Goal: Task Accomplishment & Management: Complete application form

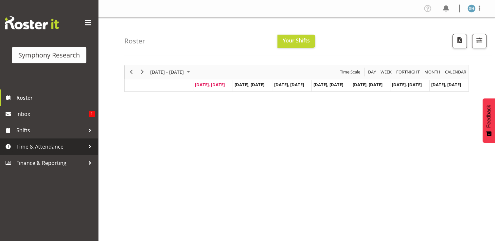
click at [40, 148] on span "Time & Attendance" at bounding box center [50, 147] width 69 height 10
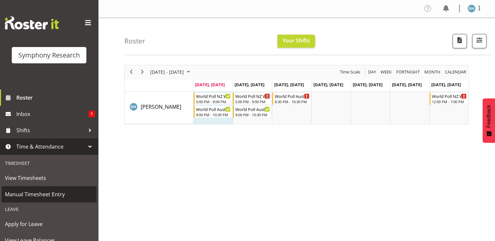
click at [42, 193] on span "Manual Timesheet Entry" at bounding box center [49, 195] width 88 height 10
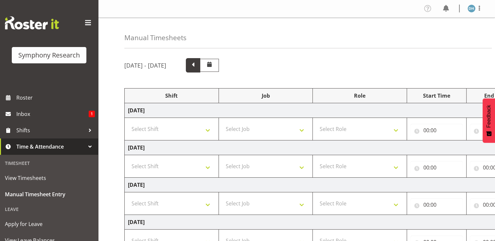
click at [197, 66] on span at bounding box center [193, 65] width 9 height 9
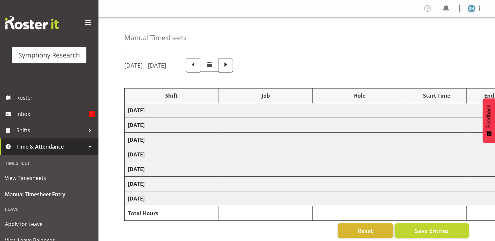
select select "56692"
select select "10499"
select select "47"
select select "56692"
select select "10499"
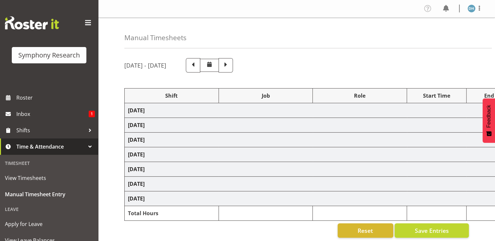
select select "47"
select select "56692"
select select "10499"
select select "47"
select select "56692"
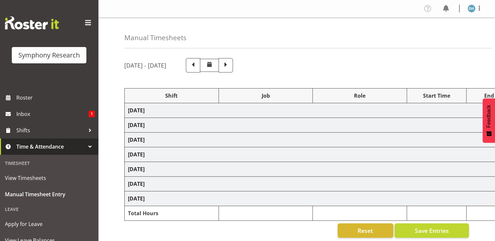
select select "10499"
select select "56692"
select select "10499"
select select "47"
select select "41604"
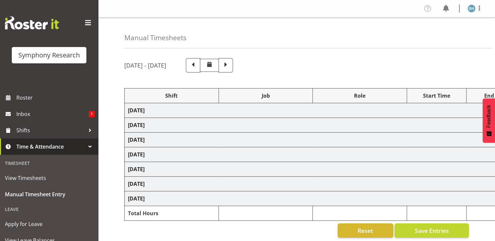
select select "10527"
select select "41604"
select select "10527"
select select "47"
select select "56692"
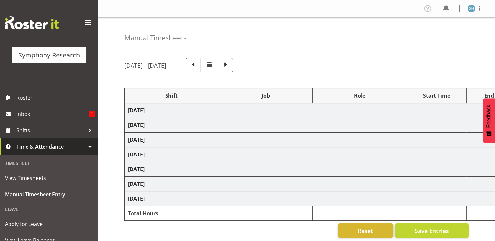
select select "10527"
select select "47"
select select "56692"
select select "10499"
select select "47"
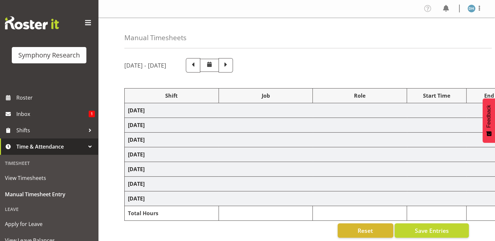
select select "41604"
select select "10527"
select select "41604"
select select "10527"
select select "47"
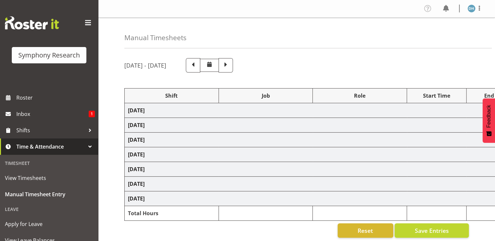
select select "41604"
select select "10527"
select select "47"
select select "56692"
select select "10499"
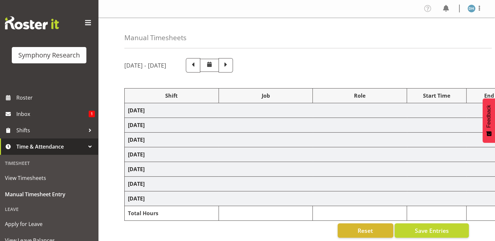
select select "47"
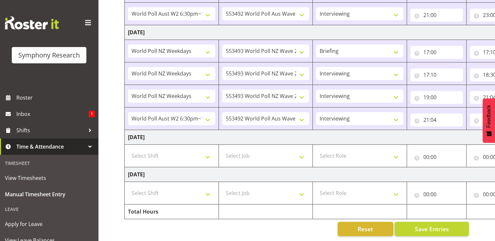
scroll to position [366, 0]
click at [161, 188] on select "Select Shift !!Weekend Residential (Roster IT Shift Label) *Business 9/10am ~ 4…" at bounding box center [171, 193] width 87 height 13
click at [208, 190] on select "Select Shift !!Weekend Residential (Roster IT Shift Label) *Business 9/10am ~ 4…" at bounding box center [171, 193] width 87 height 13
click at [209, 189] on select "Select Shift !!Weekend Residential (Roster IT Shift Label) *Business 9/10am ~ 4…" at bounding box center [171, 193] width 87 height 13
select select "17154"
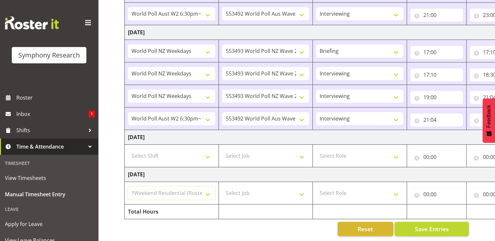
click at [128, 187] on select "Select Shift !!Weekend Residential (Roster IT Shift Label) *Business 9/10am ~ 4…" at bounding box center [171, 193] width 87 height 13
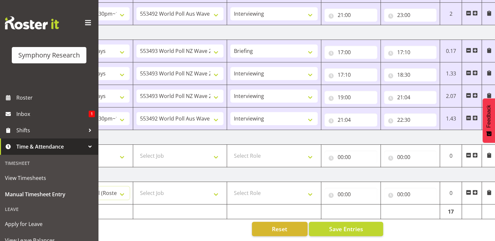
scroll to position [0, 87]
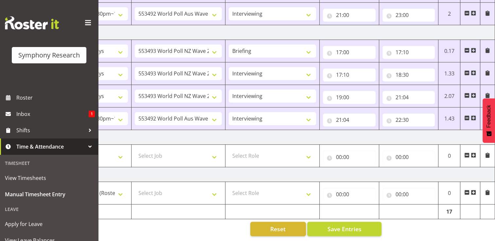
click at [474, 190] on span at bounding box center [473, 192] width 5 height 5
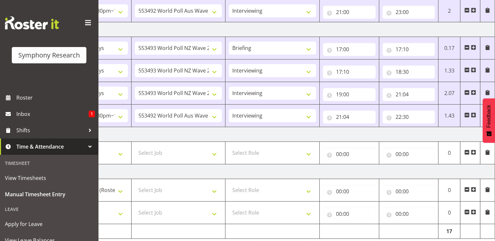
click at [475, 210] on span at bounding box center [473, 212] width 5 height 5
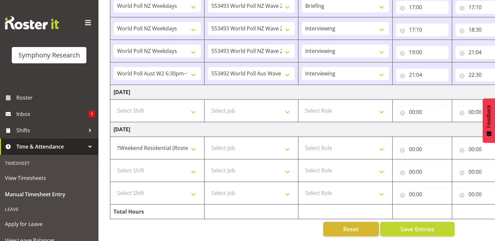
scroll to position [0, 0]
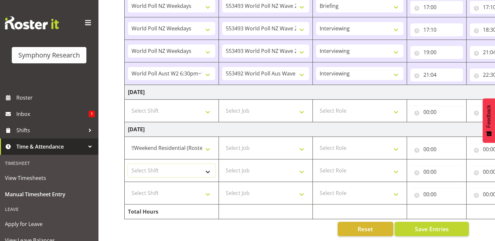
click at [209, 167] on select "Select Shift !!Weekend Residential (Roster IT Shift Label) *Business 9/10am ~ 4…" at bounding box center [171, 170] width 87 height 13
select select "17154"
click at [128, 164] on select "Select Shift !!Weekend Residential (Roster IT Shift Label) *Business 9/10am ~ 4…" at bounding box center [171, 170] width 87 height 13
click at [207, 188] on select "Select Shift !!Weekend Residential (Roster IT Shift Label) *Business 9/10am ~ 4…" at bounding box center [171, 193] width 87 height 13
select select "17154"
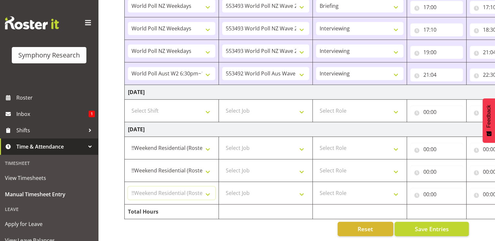
click at [128, 187] on select "Select Shift !!Weekend Residential (Roster IT Shift Label) *Business 9/10am ~ 4…" at bounding box center [171, 193] width 87 height 13
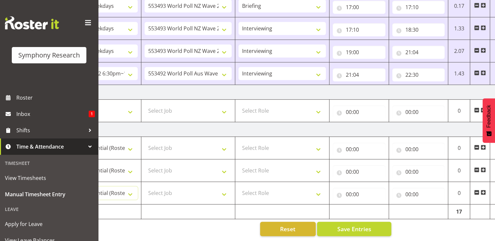
scroll to position [0, 87]
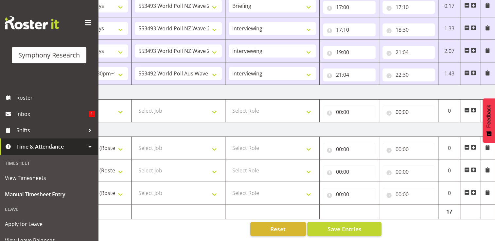
click at [474, 190] on span at bounding box center [473, 192] width 5 height 5
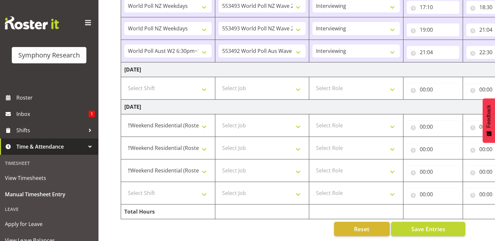
scroll to position [0, 0]
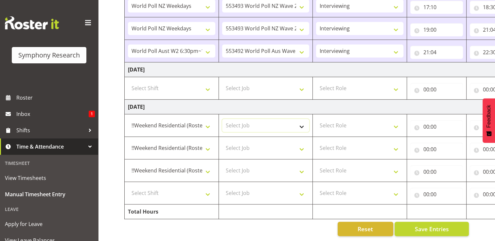
click at [302, 121] on select "Select Job 550060 IF Admin 553492 World Poll Aus Wave 2 Main 2025 553493 World …" at bounding box center [265, 125] width 87 height 13
click at [284, 120] on select "Select Job 550060 IF Admin 553492 World Poll Aus Wave 2 Main 2025 553493 World …" at bounding box center [265, 125] width 87 height 13
click at [300, 122] on select "Select Job 550060 IF Admin 553492 World Poll Aus Wave 2 Main 2025 553493 World …" at bounding box center [265, 125] width 87 height 13
select select "10527"
click at [222, 119] on select "Select Job 550060 IF Admin 553492 World Poll Aus Wave 2 Main 2025 553493 World …" at bounding box center [265, 125] width 87 height 13
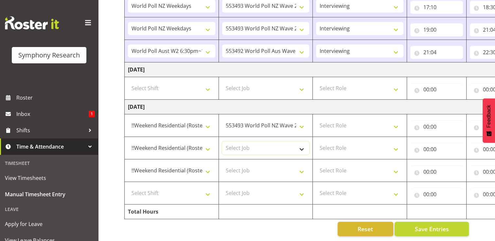
click at [302, 145] on select "Select Job 550060 IF Admin 553492 World Poll Aus Wave 2 Main 2025 553493 World …" at bounding box center [265, 148] width 87 height 13
select select "10499"
click at [222, 142] on select "Select Job 550060 IF Admin 553492 World Poll Aus Wave 2 Main 2025 553493 World …" at bounding box center [265, 148] width 87 height 13
click at [301, 167] on select "Select Job 550060 IF Admin 553492 World Poll Aus Wave 2 Main 2025 553493 World …" at bounding box center [265, 170] width 87 height 13
select select "10499"
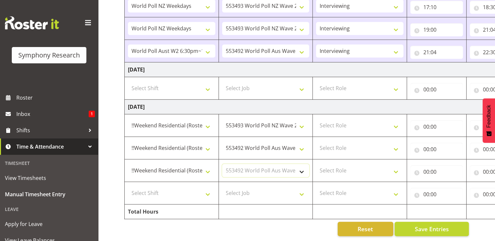
click at [222, 164] on select "Select Job 550060 IF Admin 553492 World Poll Aus Wave 2 Main 2025 553493 World …" at bounding box center [265, 170] width 87 height 13
click at [396, 122] on select "Select Role Briefing Interviewing" at bounding box center [359, 125] width 87 height 13
select select "47"
click at [316, 119] on select "Select Role Briefing Interviewing" at bounding box center [359, 125] width 87 height 13
click at [396, 145] on select "Select Role Briefing Interviewing" at bounding box center [359, 148] width 87 height 13
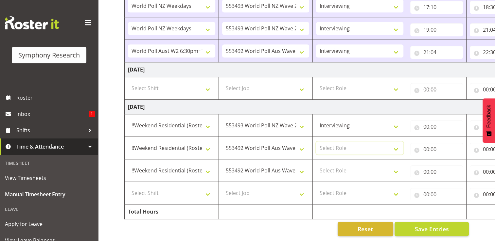
select select "47"
click at [316, 142] on select "Select Role Briefing Interviewing" at bounding box center [359, 148] width 87 height 13
click at [397, 167] on select "Select Role Briefing Interviewing" at bounding box center [359, 170] width 87 height 13
select select "47"
click at [316, 164] on select "Select Role Briefing Interviewing" at bounding box center [359, 170] width 87 height 13
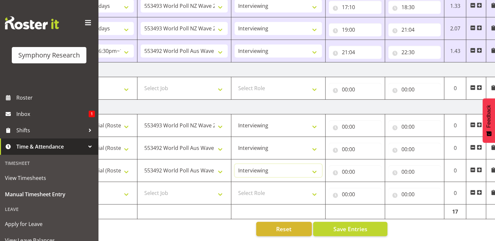
scroll to position [0, 87]
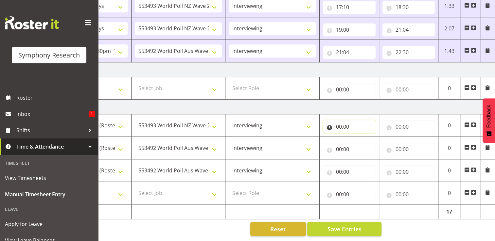
click at [344, 122] on input "00:00" at bounding box center [349, 126] width 53 height 13
click at [366, 139] on select "00 01 02 03 04 05 06 07 08 09 10 11 12 13 14 15 16 17 18 19 20 21 22 23" at bounding box center [367, 143] width 15 height 13
select select "14"
click at [360, 137] on select "00 01 02 03 04 05 06 07 08 09 10 11 12 13 14 15 16 17 18 19 20 21 22 23" at bounding box center [367, 143] width 15 height 13
type input "14:00"
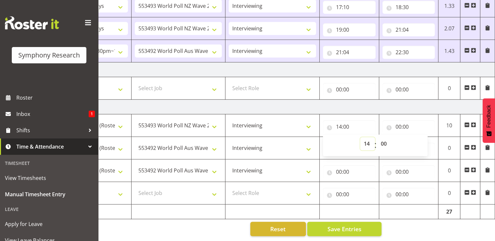
click at [368, 139] on select "00 01 02 03 04 05 06 07 08 09 10 11 12 13 14 15 16 17 18 19 20 21 22 23" at bounding box center [367, 143] width 15 height 13
select select "13"
click at [360, 137] on select "00 01 02 03 04 05 06 07 08 09 10 11 12 13 14 15 16 17 18 19 20 21 22 23" at bounding box center [367, 143] width 15 height 13
type input "13:00"
click at [400, 120] on input "00:00" at bounding box center [408, 126] width 53 height 13
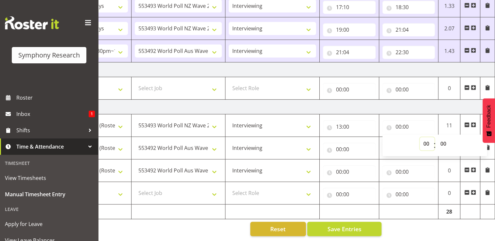
click at [427, 139] on select "00 01 02 03 04 05 06 07 08 09 10 11 12 13 14 15 16 17 18 19 20 21 22 23" at bounding box center [427, 143] width 15 height 13
select select "13"
click at [420, 137] on select "00 01 02 03 04 05 06 07 08 09 10 11 12 13 14 15 16 17 18 19 20 21 22 23" at bounding box center [427, 143] width 15 height 13
type input "13:00"
click at [447, 139] on select "00 01 02 03 04 05 06 07 08 09 10 11 12 13 14 15 16 17 18 19 20 21 22 23 24 25 2…" at bounding box center [444, 143] width 15 height 13
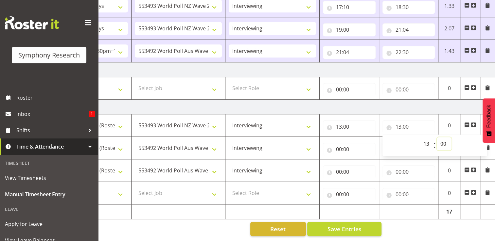
select select "35"
click at [437, 137] on select "00 01 02 03 04 05 06 07 08 09 10 11 12 13 14 15 16 17 18 19 20 21 22 23 24 25 2…" at bounding box center [444, 143] width 15 height 13
type input "13:35"
click at [343, 144] on input "00:00" at bounding box center [349, 149] width 53 height 13
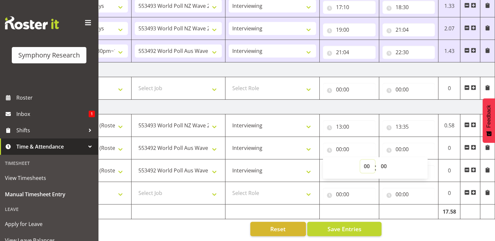
click at [367, 162] on select "00 01 02 03 04 05 06 07 08 09 10 11 12 13 14 15 16 17 18 19 20 21 22 23" at bounding box center [367, 166] width 15 height 13
select select "13"
click at [360, 160] on select "00 01 02 03 04 05 06 07 08 09 10 11 12 13 14 15 16 17 18 19 20 21 22 23" at bounding box center [367, 166] width 15 height 13
type input "13:00"
click at [384, 161] on select "00 01 02 03 04 05 06 07 08 09 10 11 12 13 14 15 16 17 18 19 20 21 22 23 24 25 2…" at bounding box center [384, 166] width 15 height 13
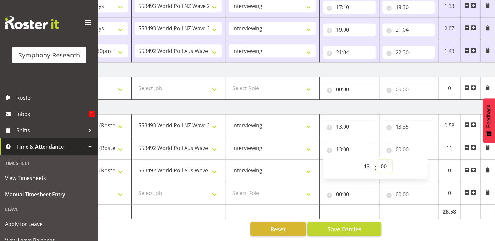
select select "35"
click at [377, 160] on select "00 01 02 03 04 05 06 07 08 09 10 11 12 13 14 15 16 17 18 19 20 21 22 23 24 25 2…" at bounding box center [384, 166] width 15 height 13
type input "13:35"
click at [406, 147] on input "00:00" at bounding box center [408, 149] width 53 height 13
click at [426, 161] on select "00 01 02 03 04 05 06 07 08 09 10 11 12 13 14 15 16 17 18 19 20 21 22 23" at bounding box center [427, 166] width 15 height 13
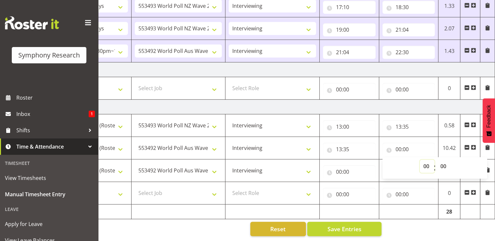
select select "15"
click at [420, 160] on select "00 01 02 03 04 05 06 07 08 09 10 11 12 13 14 15 16 17 18 19 20 21 22 23" at bounding box center [427, 166] width 15 height 13
type input "15:00"
click at [343, 169] on input "00:00" at bounding box center [349, 172] width 53 height 13
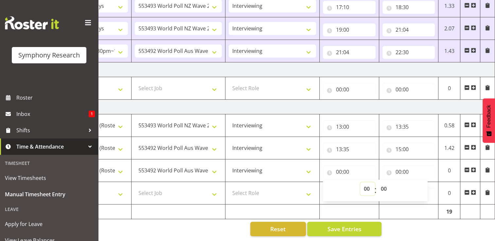
click at [369, 185] on select "00 01 02 03 04 05 06 07 08 09 10 11 12 13 14 15 16 17 18 19 20 21 22 23" at bounding box center [367, 189] width 15 height 13
select select "15"
click at [360, 183] on select "00 01 02 03 04 05 06 07 08 09 10 11 12 13 14 15 16 17 18 19 20 21 22 23" at bounding box center [367, 189] width 15 height 13
type input "15:00"
click at [387, 185] on select "00 01 02 03 04 05 06 07 08 09 10 11 12 13 14 15 16 17 18 19 20 21 22 23 24 25 2…" at bounding box center [384, 189] width 15 height 13
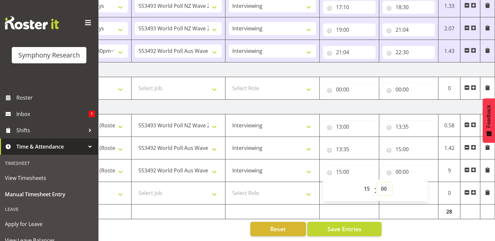
select select "30"
click at [377, 183] on select "00 01 02 03 04 05 06 07 08 09 10 11 12 13 14 15 16 17 18 19 20 21 22 23 24 25 2…" at bounding box center [384, 189] width 15 height 13
type input "15:30"
click at [403, 168] on input "00:00" at bounding box center [408, 172] width 53 height 13
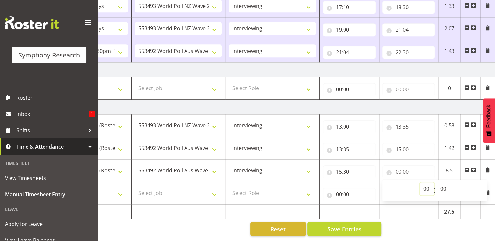
click at [426, 185] on select "00 01 02 03 04 05 06 07 08 09 10 11 12 13 14 15 16 17 18 19 20 21 22 23" at bounding box center [427, 189] width 15 height 13
select select "19"
click at [420, 183] on select "00 01 02 03 04 05 06 07 08 09 10 11 12 13 14 15 16 17 18 19 20 21 22 23" at bounding box center [427, 189] width 15 height 13
type input "19:00"
click at [406, 211] on td at bounding box center [409, 212] width 60 height 15
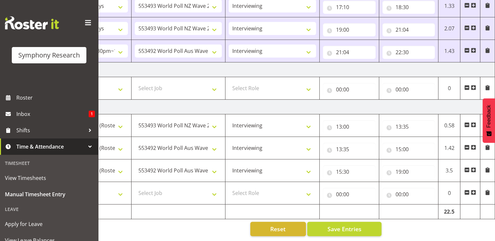
click at [468, 190] on span at bounding box center [466, 192] width 5 height 5
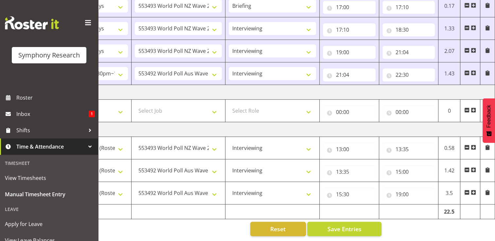
scroll to position [411, 0]
click at [343, 190] on input "15:30" at bounding box center [349, 194] width 53 height 13
click at [366, 207] on select "00 01 02 03 04 05 06 07 08 09 10 11 12 13 14 15 16 17 18 19 20 21 22 23" at bounding box center [367, 211] width 15 height 13
select select "16"
click at [360, 205] on select "00 01 02 03 04 05 06 07 08 09 10 11 12 13 14 15 16 17 18 19 20 21 22 23" at bounding box center [367, 211] width 15 height 13
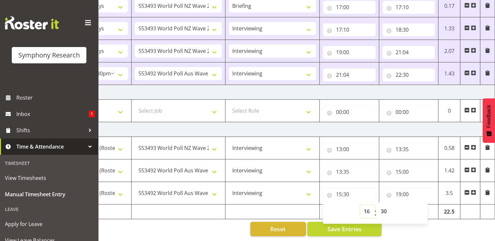
type input "16:30"
click at [404, 167] on input "15:00" at bounding box center [408, 172] width 53 height 13
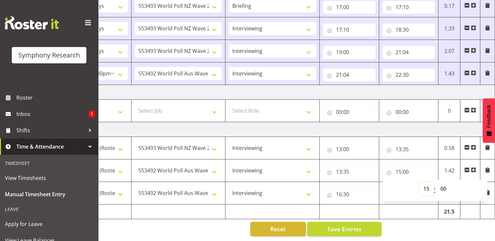
click at [428, 185] on select "00 01 02 03 04 05 06 07 08 09 10 11 12 13 14 15 16 17 18 19 20 21 22 23" at bounding box center [427, 189] width 15 height 13
select select "16"
click at [420, 183] on select "00 01 02 03 04 05 06 07 08 09 10 11 12 13 14 15 16 17 18 19 20 21 22 23" at bounding box center [427, 189] width 15 height 13
type input "16:00"
click at [355, 228] on span "Save Entries" at bounding box center [344, 229] width 34 height 9
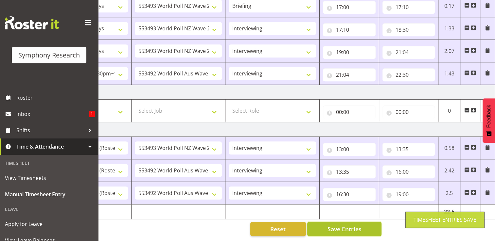
click at [353, 226] on span "Save Entries" at bounding box center [344, 229] width 34 height 9
